Goal: Submit feedback/report problem

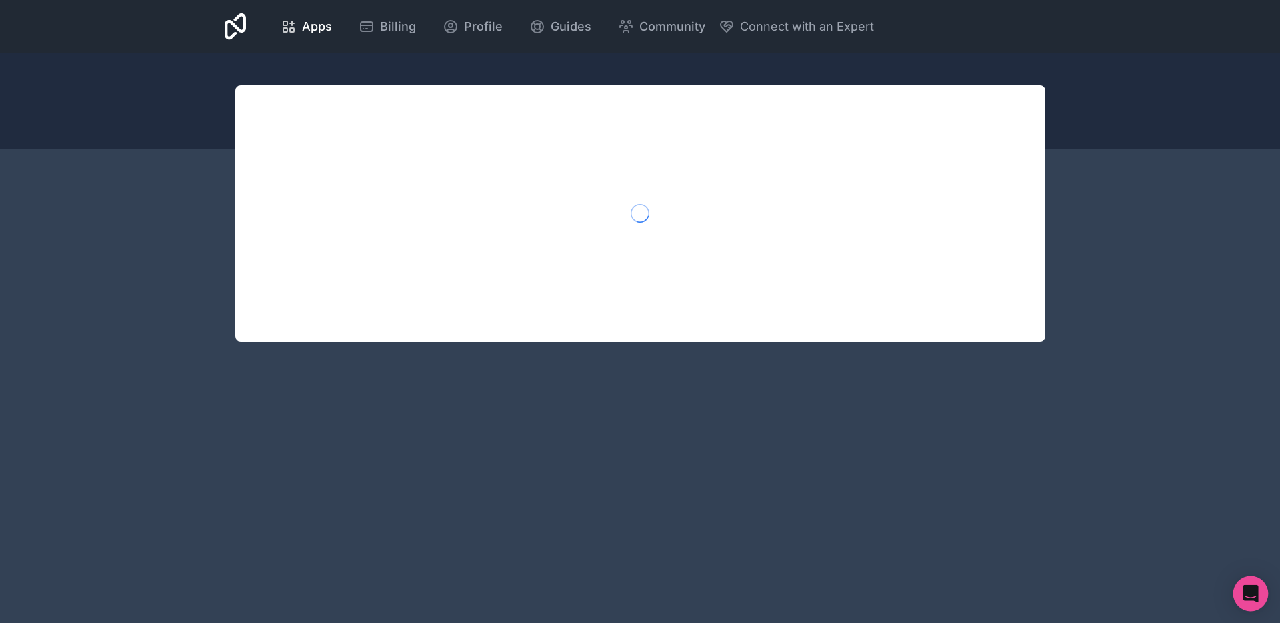
click at [1261, 595] on div "Open Intercom Messenger" at bounding box center [1251, 593] width 35 height 35
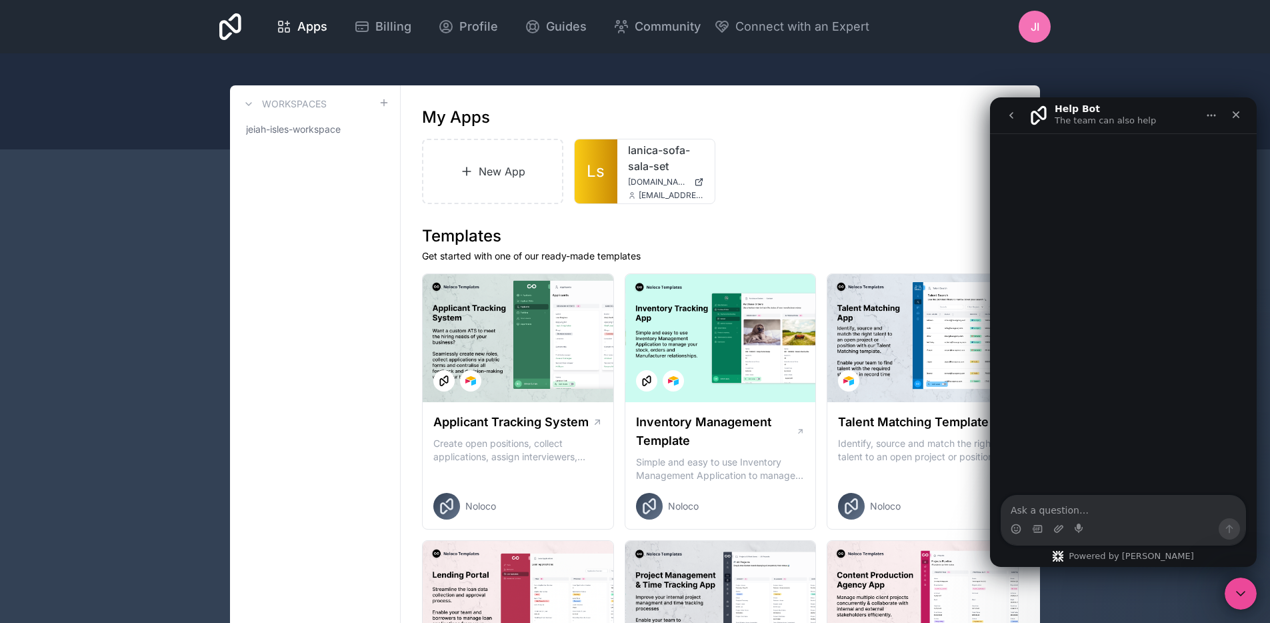
click at [1103, 518] on div "Intercom messenger" at bounding box center [1124, 528] width 244 height 21
click at [1102, 511] on textarea "Ask a question…" at bounding box center [1124, 506] width 244 height 23
type textarea "Hello wanted to report a possible bug"
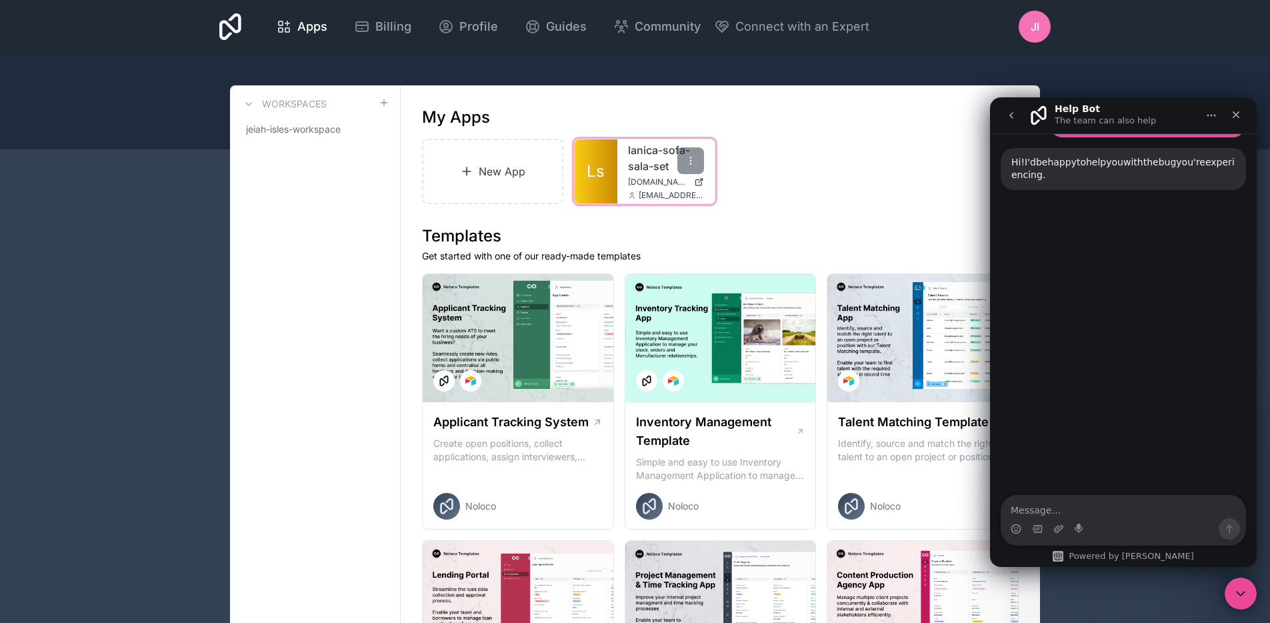
scroll to position [85, 0]
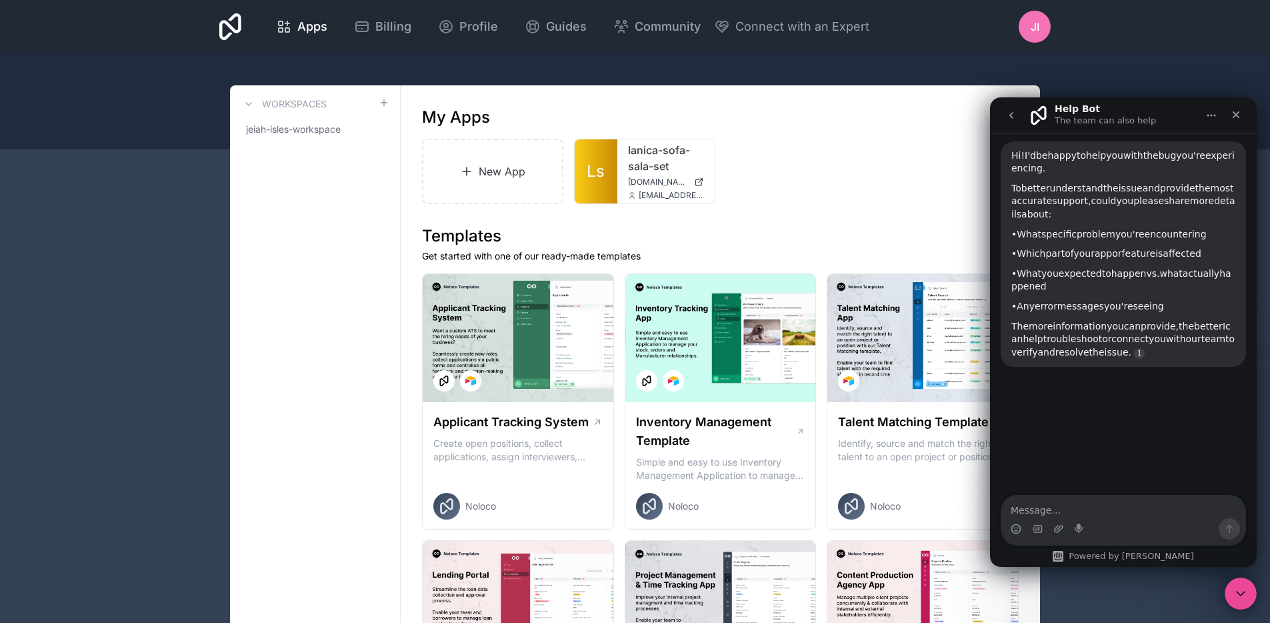
click at [1134, 499] on textarea "Message…" at bounding box center [1124, 506] width 244 height 23
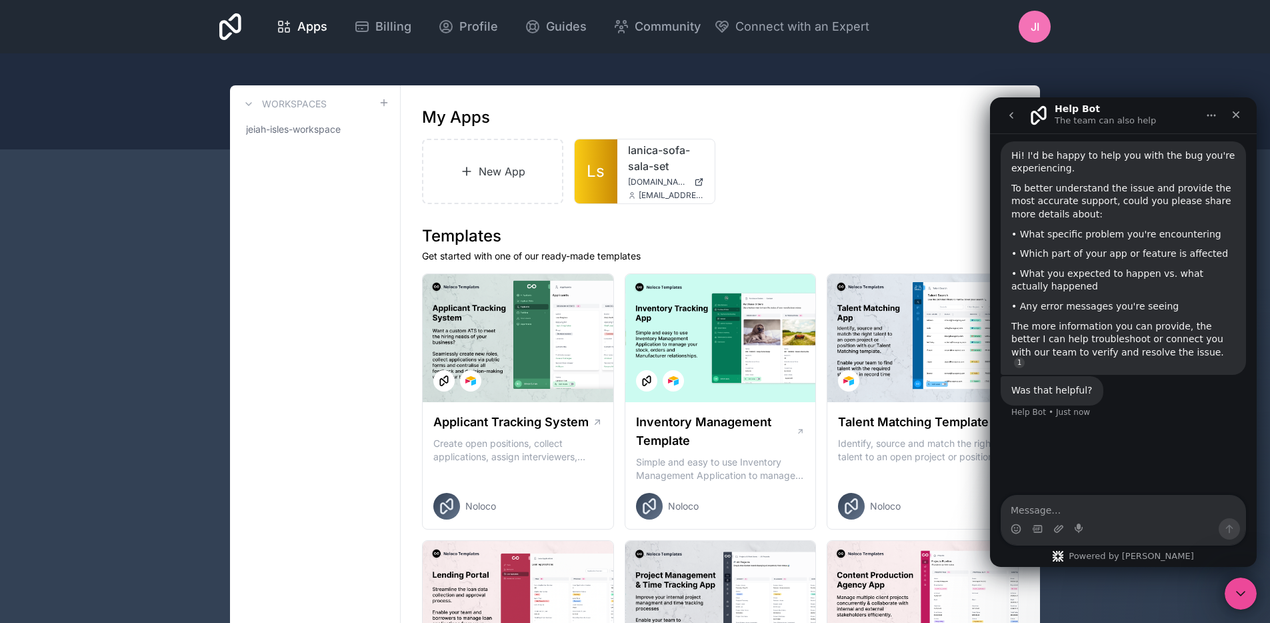
type textarea "b"
type textarea "no"
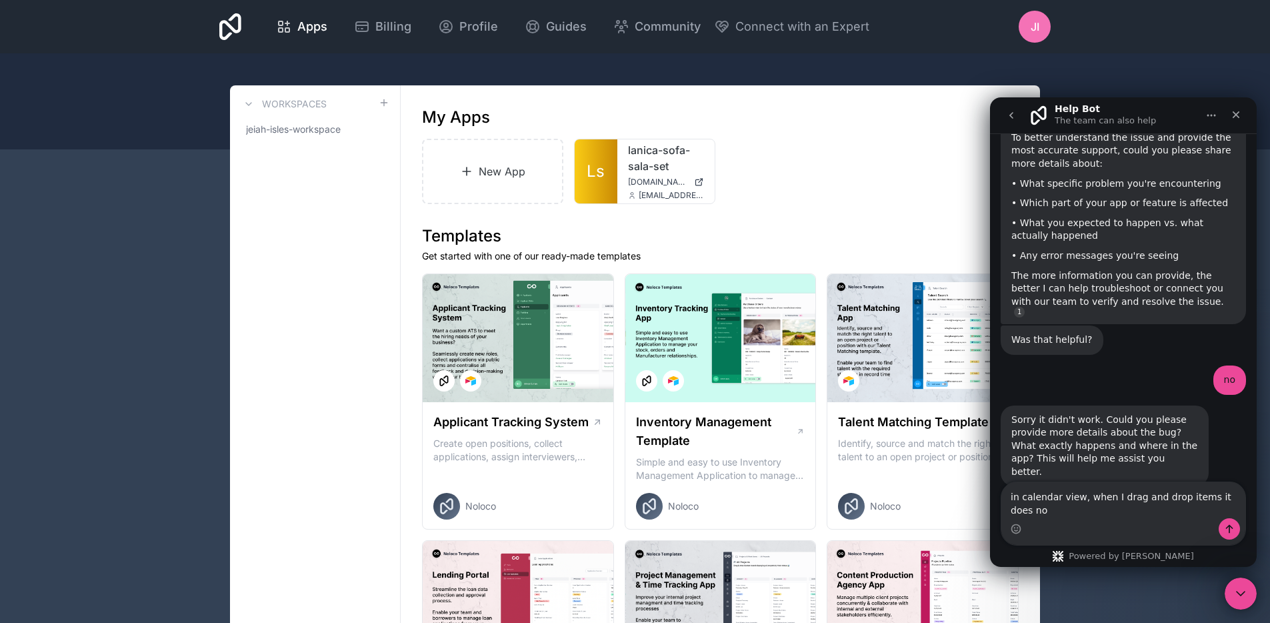
scroll to position [149, 0]
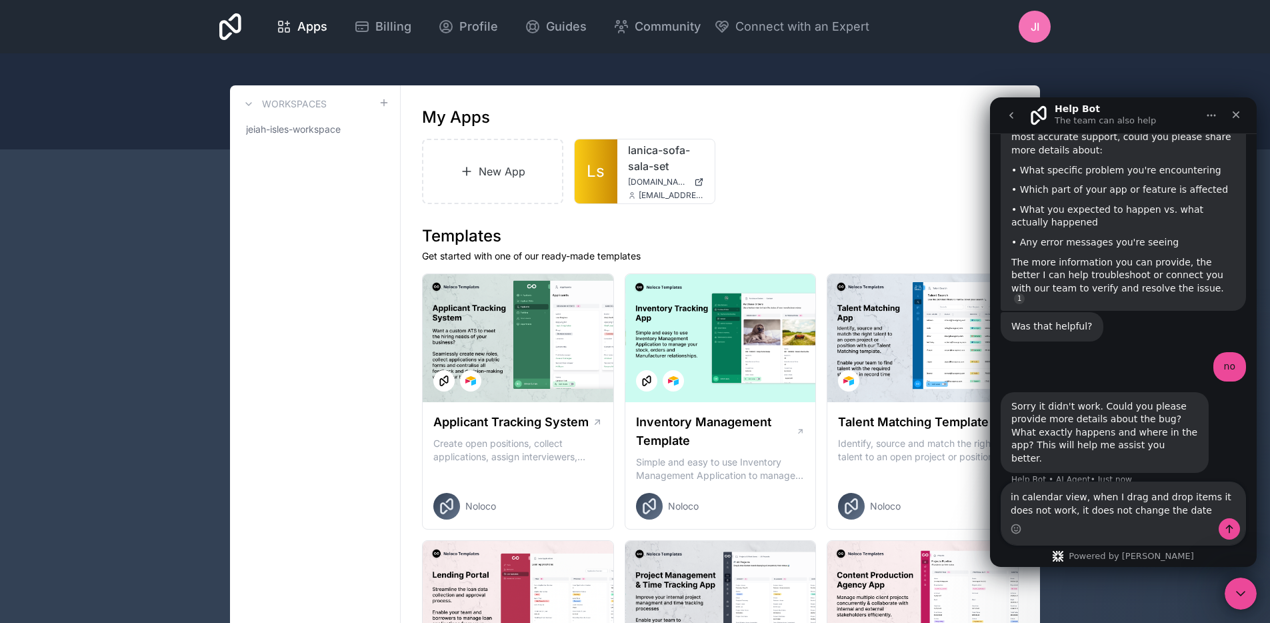
type textarea "in calendar view, when I drag and drop items it does not work, it does not chan…"
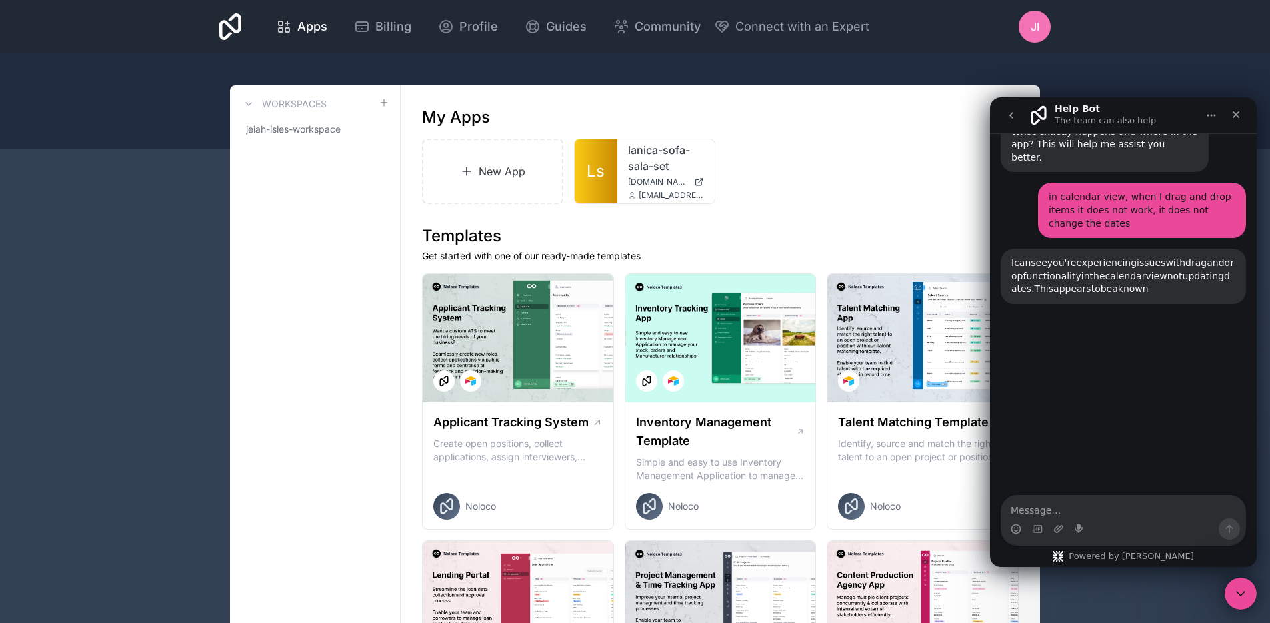
scroll to position [483, 0]
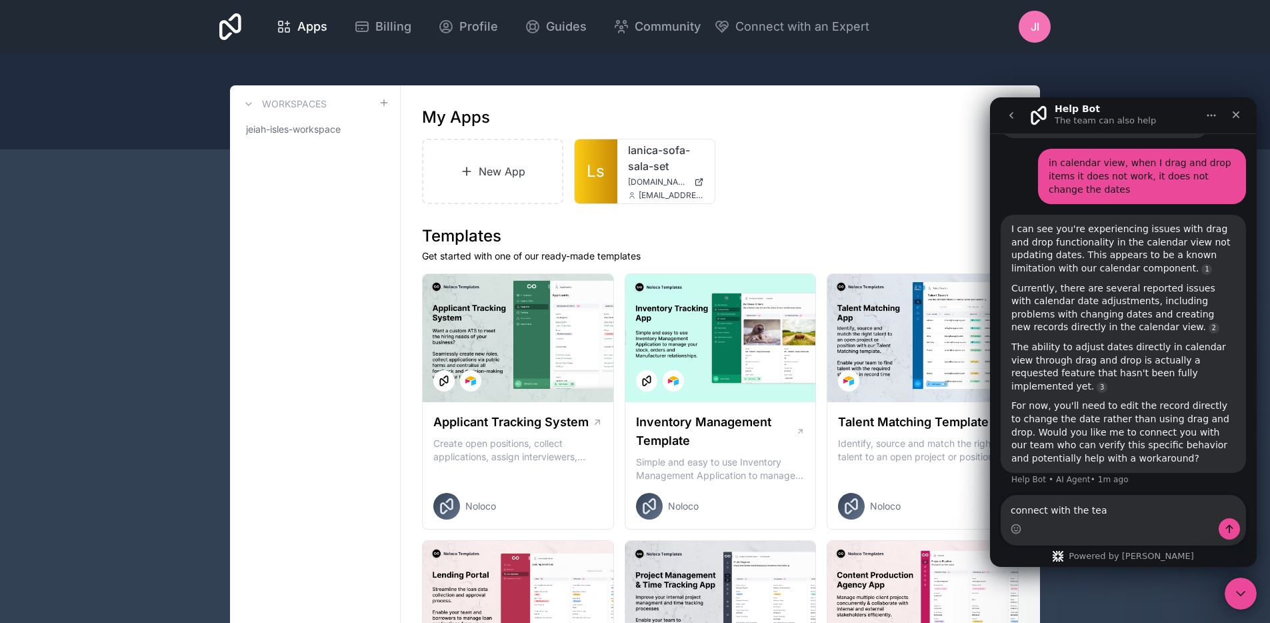
type textarea "connect with the team"
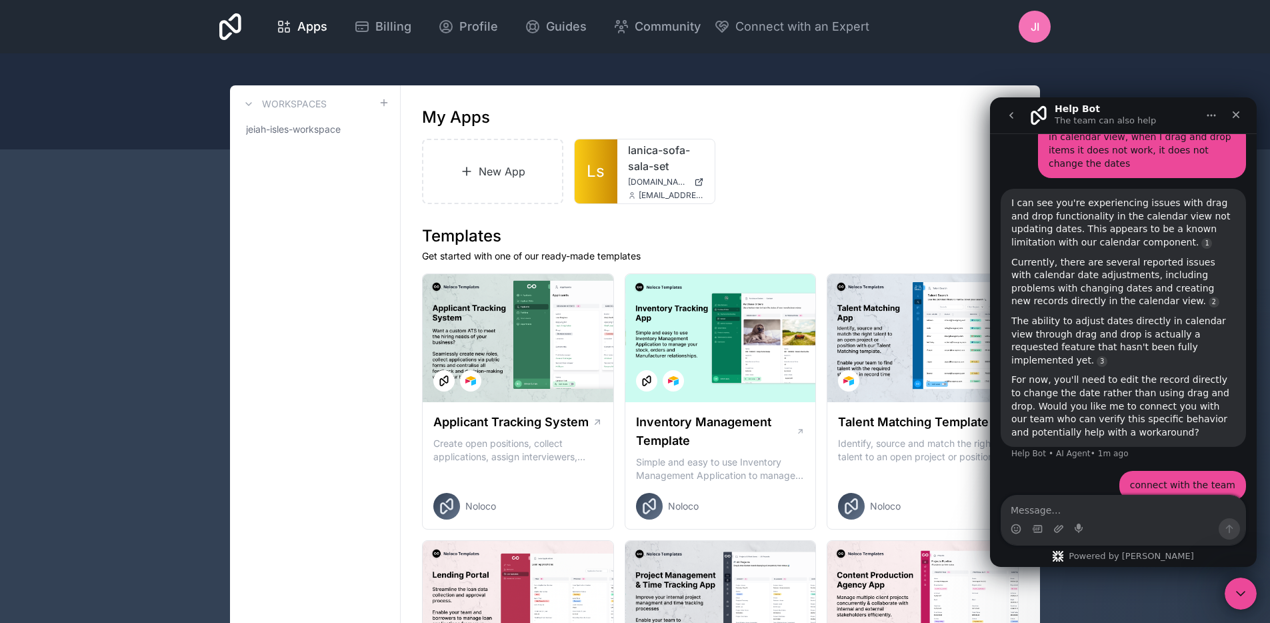
scroll to position [553, 0]
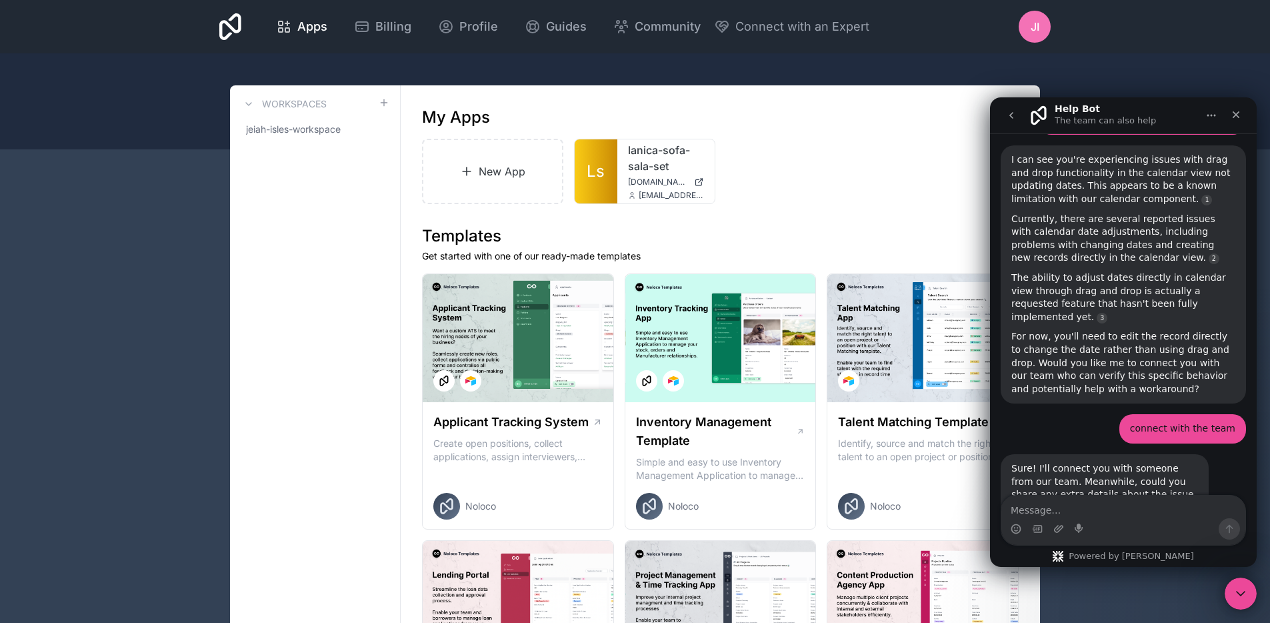
scroll to position [589, 0]
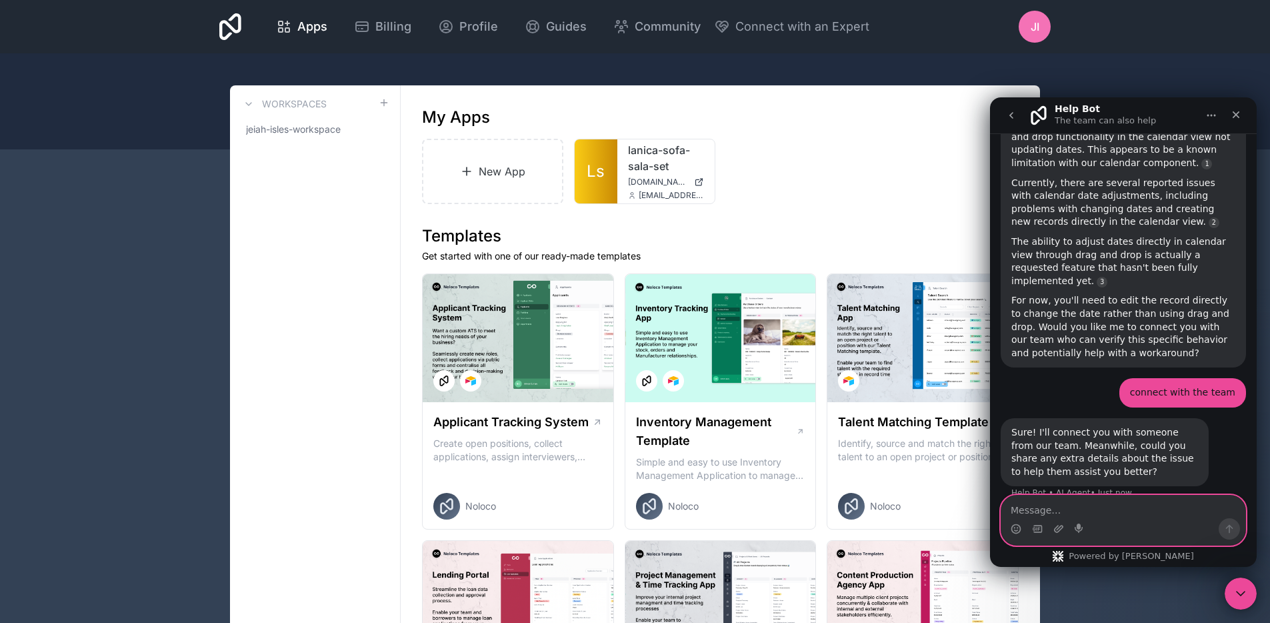
click at [1178, 506] on textarea "Message…" at bounding box center [1124, 506] width 244 height 23
type textarea "thanks"
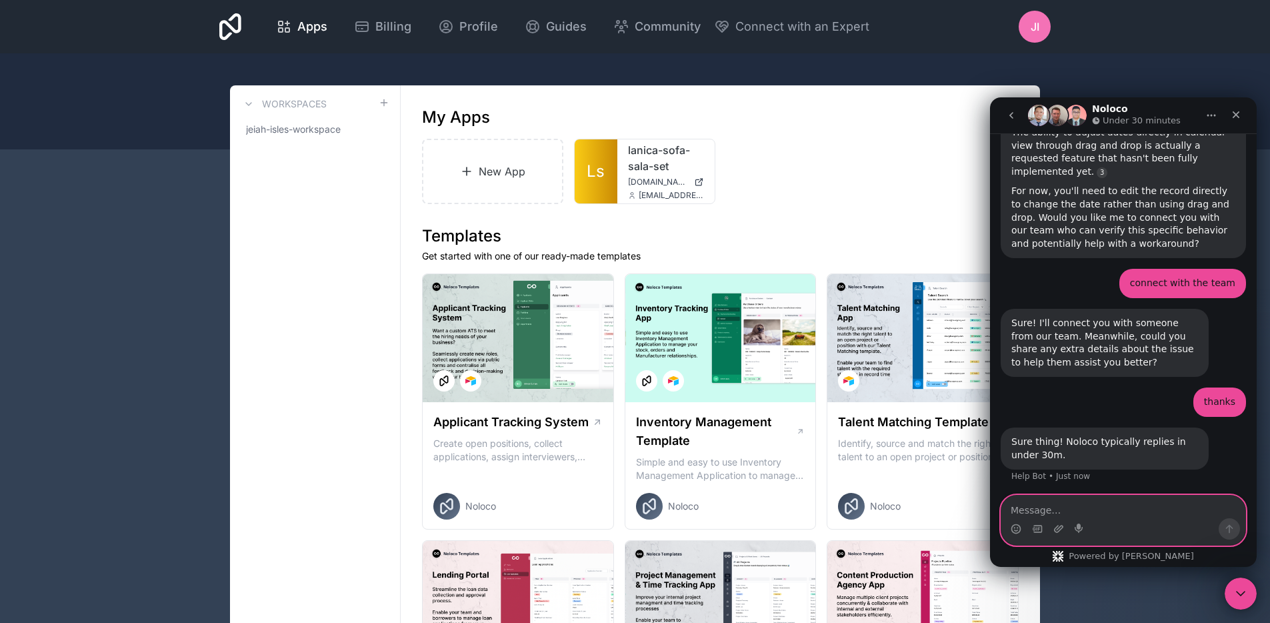
scroll to position [719, 0]
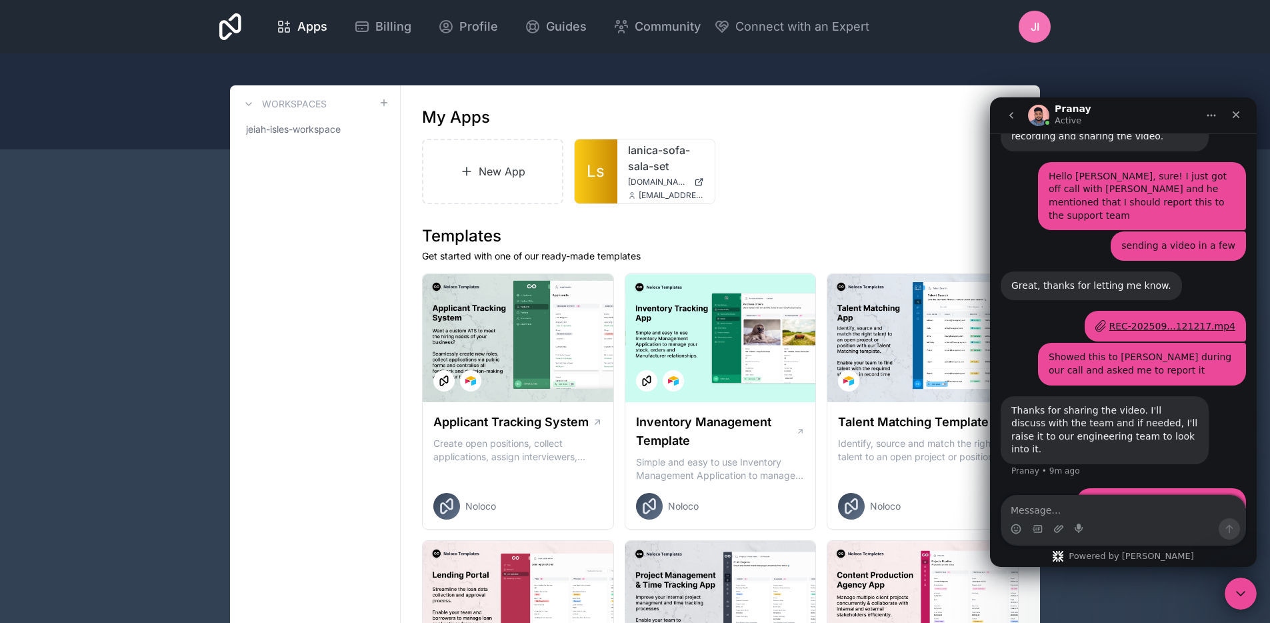
scroll to position [1194, 0]
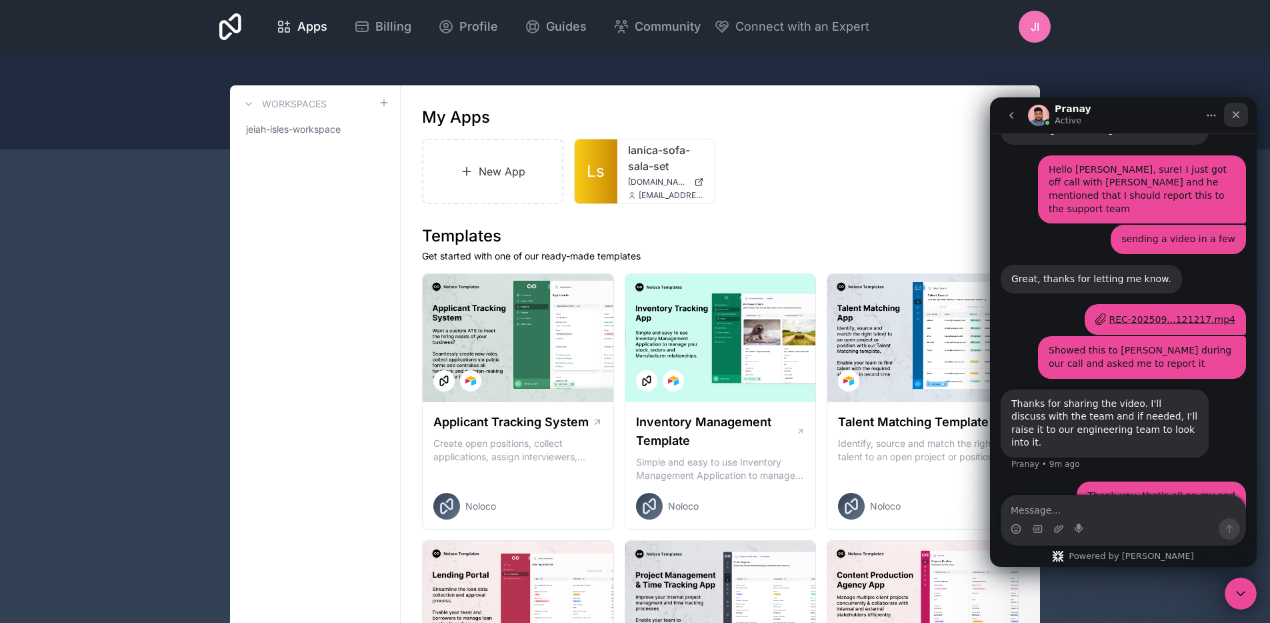
click at [1240, 113] on icon "Close" at bounding box center [1236, 114] width 11 height 11
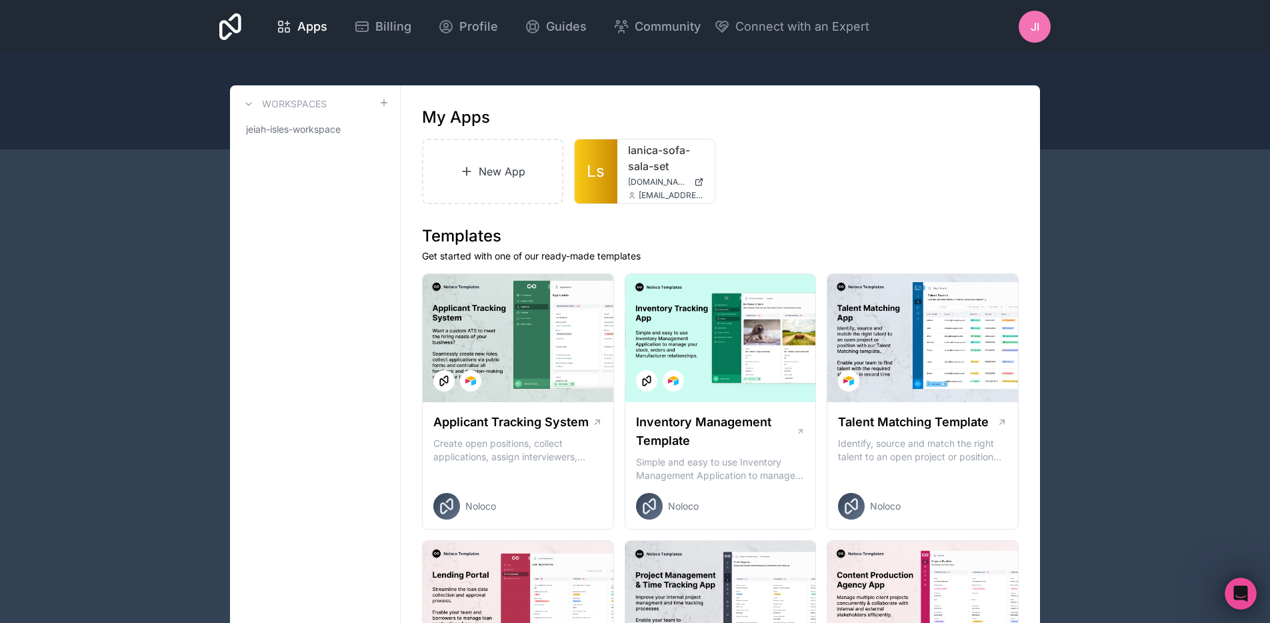
scroll to position [1458, 0]
click at [132, 138] on div at bounding box center [635, 101] width 1270 height 96
